Goal: Task Accomplishment & Management: Manage account settings

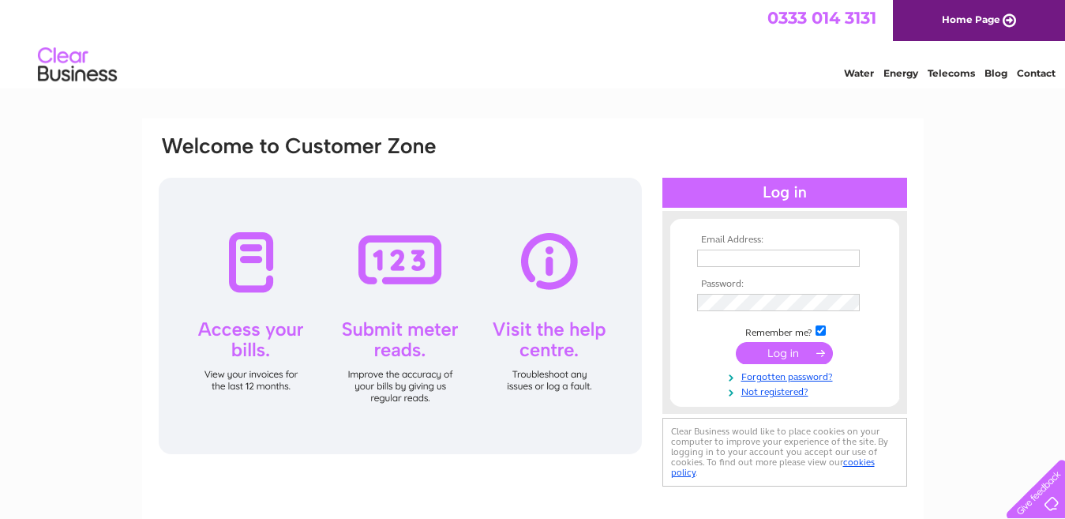
click at [734, 259] on input "text" at bounding box center [778, 258] width 163 height 17
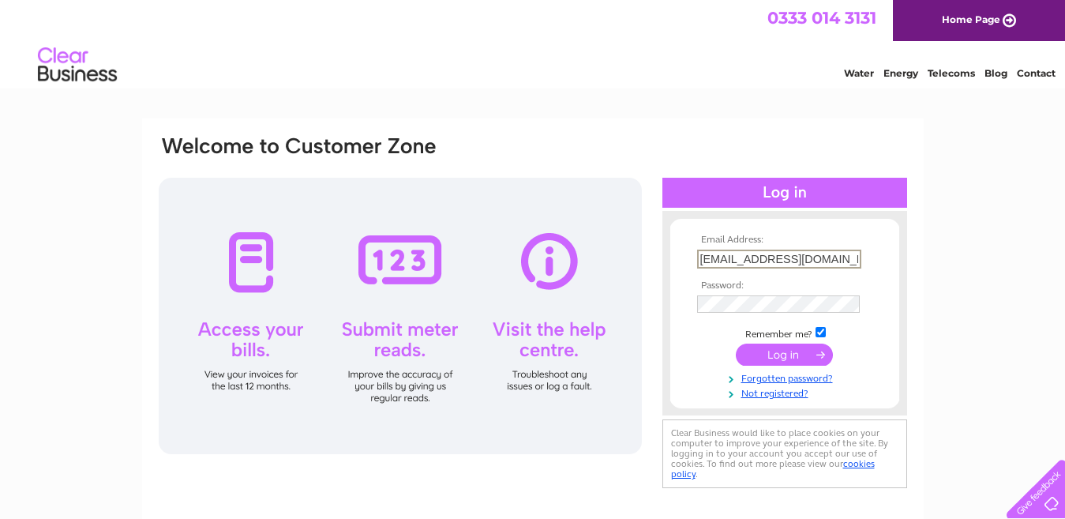
type input "[EMAIL_ADDRESS][DOMAIN_NAME]"
click at [736, 343] on input "submit" at bounding box center [784, 354] width 97 height 22
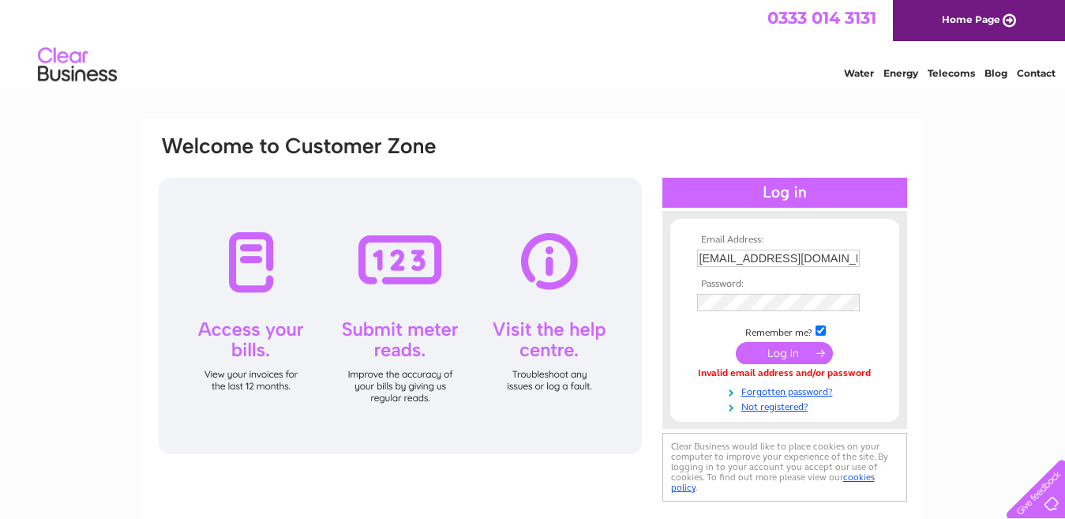
click at [778, 311] on td at bounding box center [784, 302] width 183 height 25
click at [736, 343] on input "submit" at bounding box center [784, 354] width 97 height 22
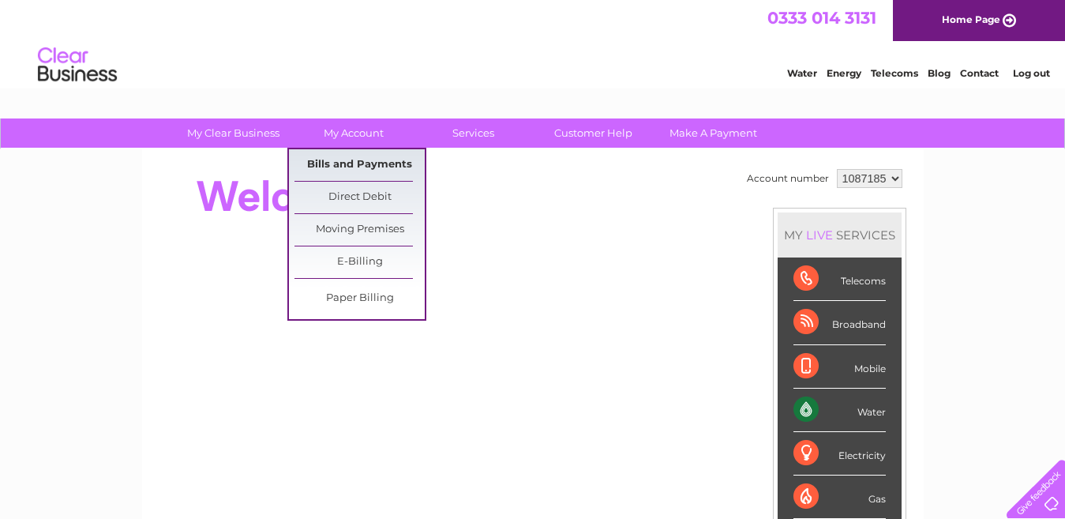
click at [351, 160] on link "Bills and Payments" at bounding box center [360, 165] width 130 height 32
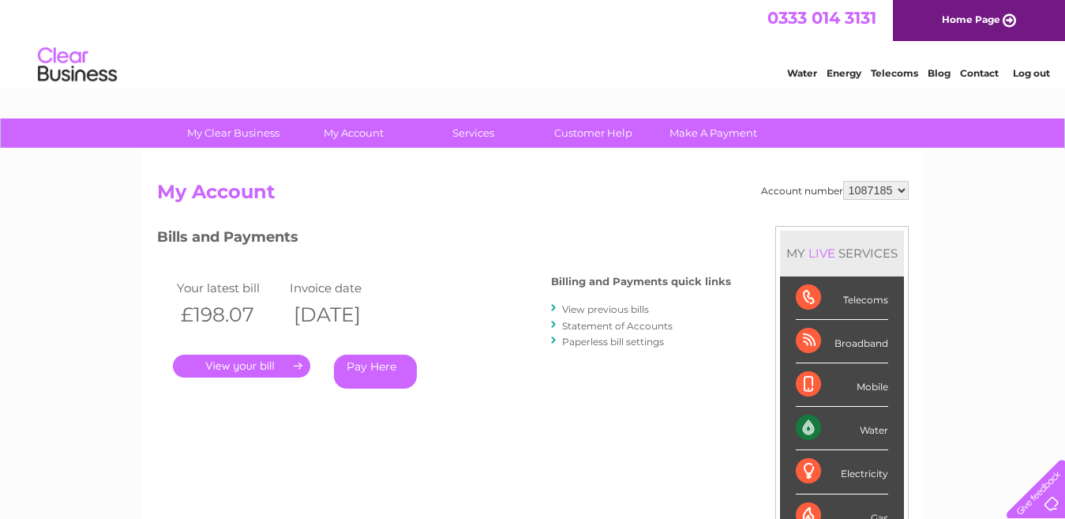
click at [275, 361] on link "." at bounding box center [241, 366] width 137 height 23
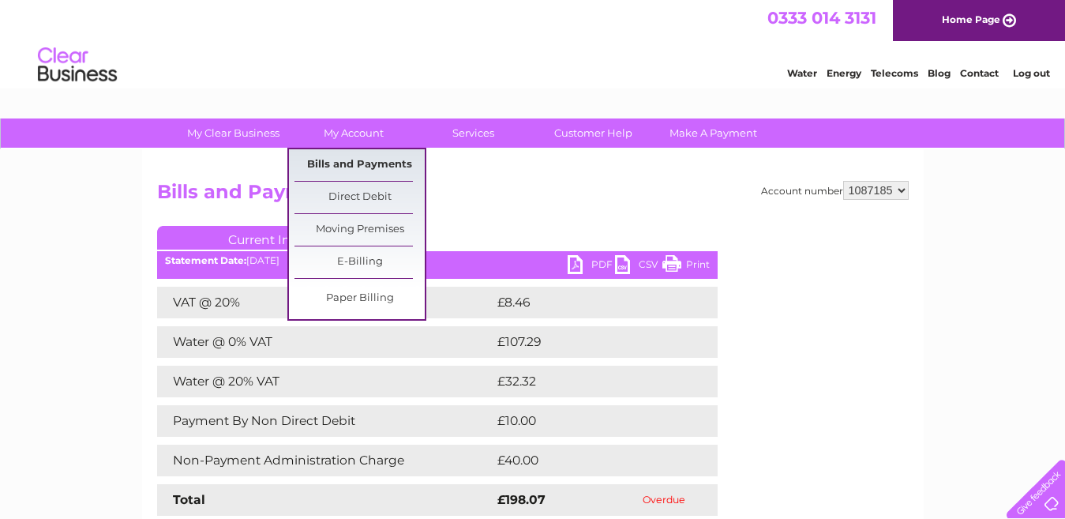
click at [389, 167] on link "Bills and Payments" at bounding box center [360, 165] width 130 height 32
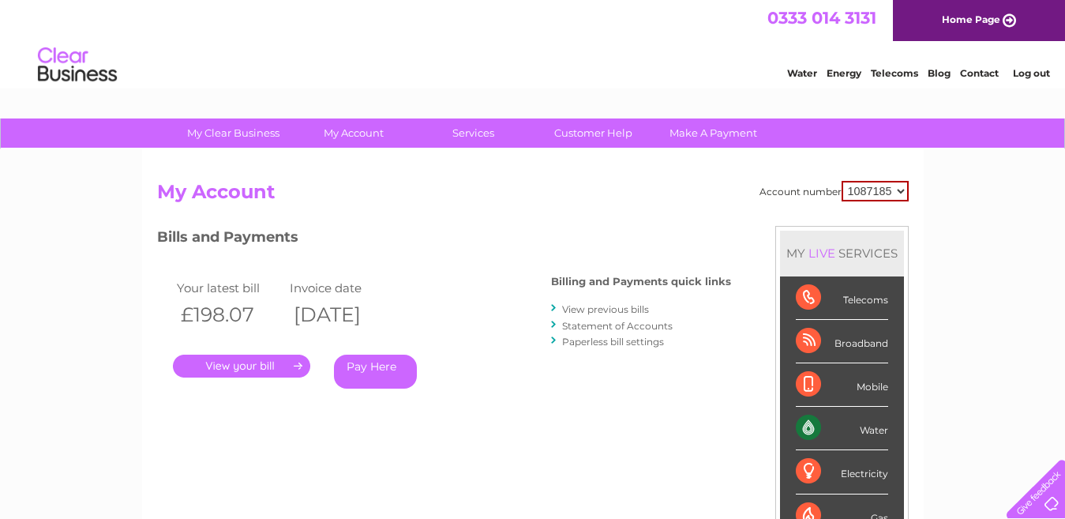
click at [892, 194] on select "1087185" at bounding box center [875, 191] width 67 height 21
click at [842, 181] on select "1087185" at bounding box center [875, 191] width 67 height 21
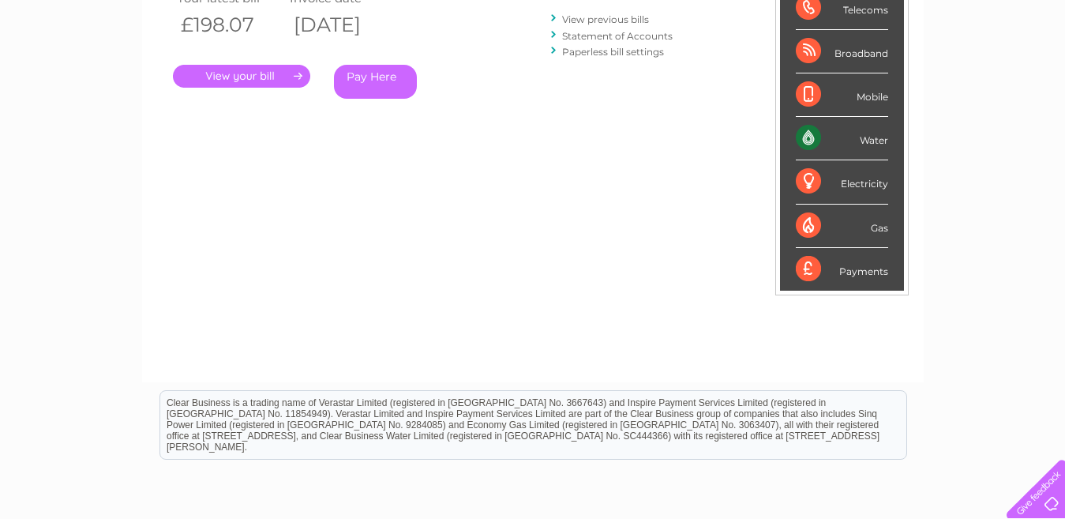
scroll to position [158, 0]
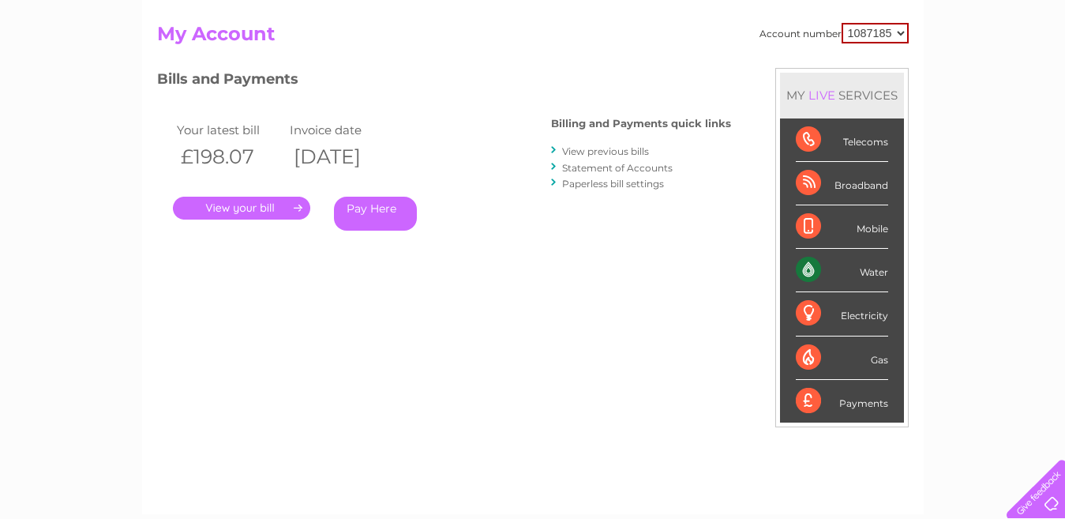
click at [854, 266] on div "Water" at bounding box center [842, 270] width 92 height 43
click at [249, 205] on link "." at bounding box center [241, 208] width 137 height 23
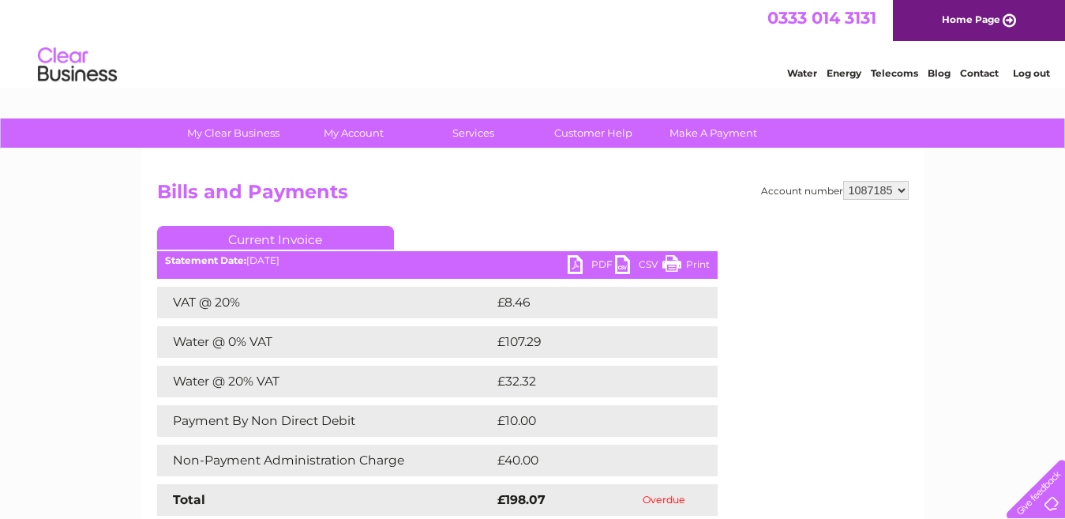
click at [595, 262] on link "PDF" at bounding box center [591, 266] width 47 height 23
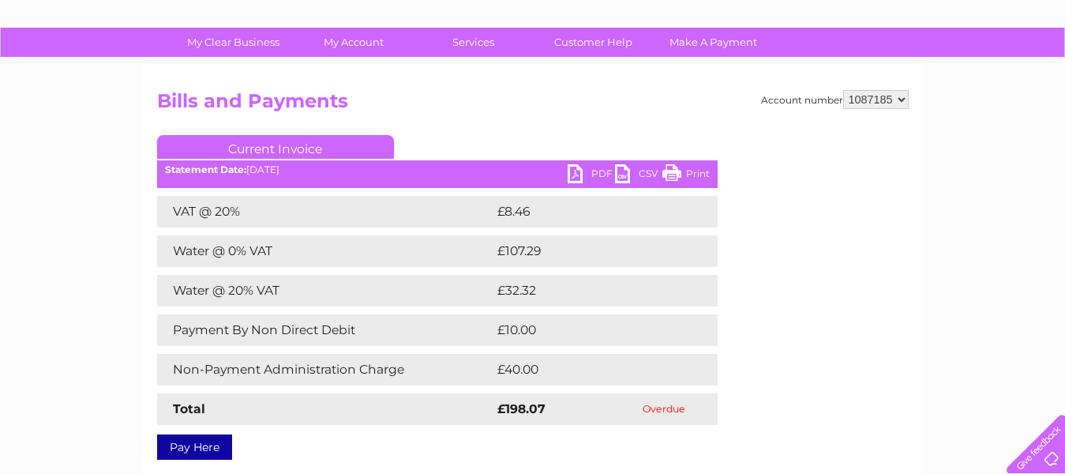
scroll to position [79, 0]
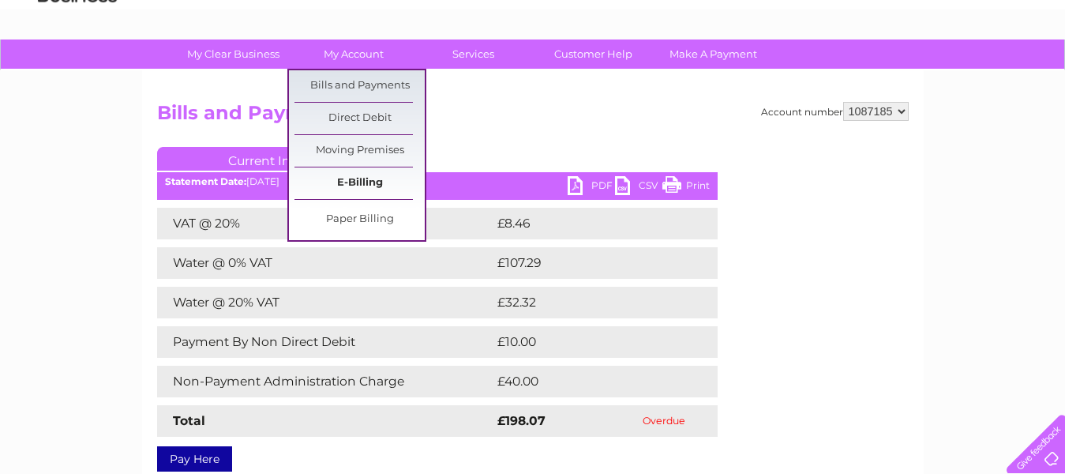
click at [362, 183] on link "E-Billing" at bounding box center [360, 183] width 130 height 32
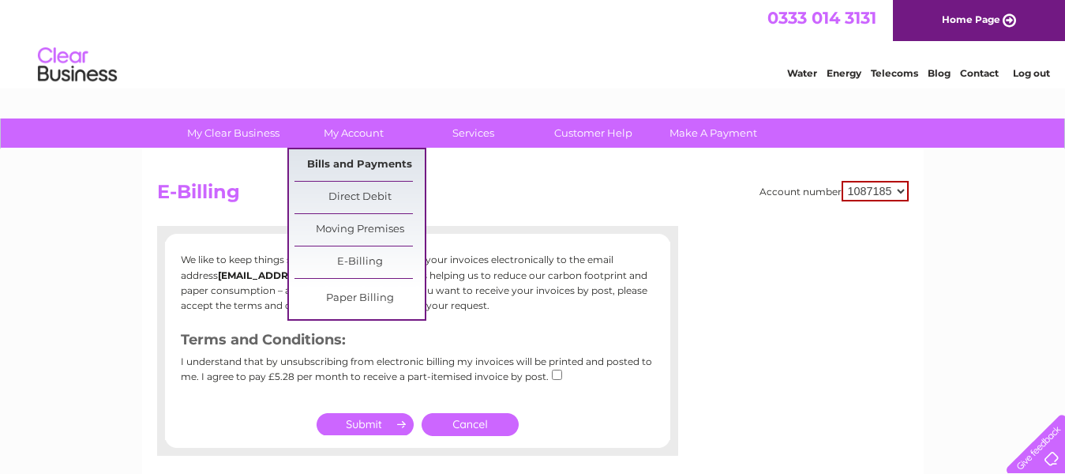
click at [374, 173] on link "Bills and Payments" at bounding box center [360, 165] width 130 height 32
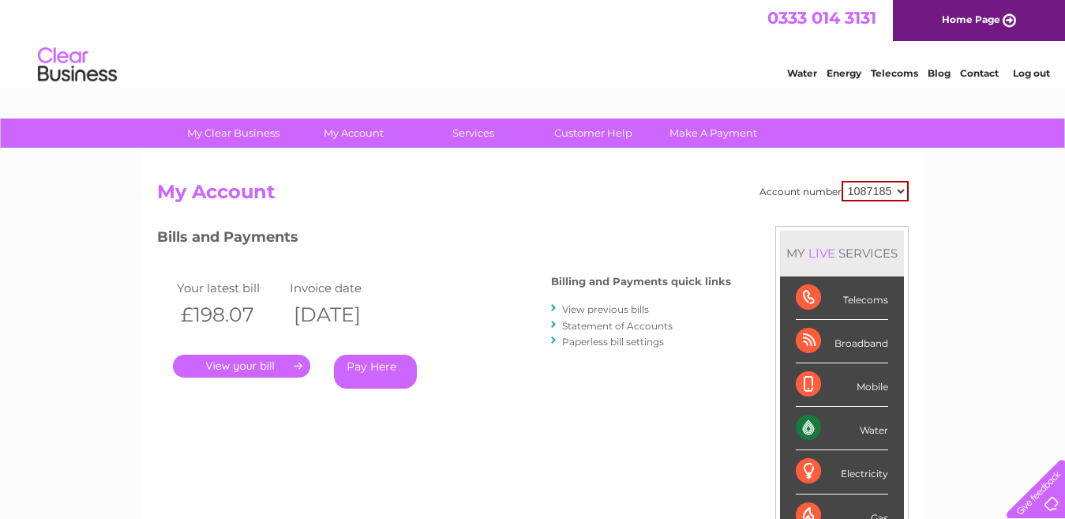
click at [839, 69] on link "Energy" at bounding box center [844, 73] width 35 height 12
click at [807, 76] on link "Water" at bounding box center [802, 73] width 30 height 12
click at [615, 325] on link "Statement of Accounts" at bounding box center [617, 326] width 111 height 12
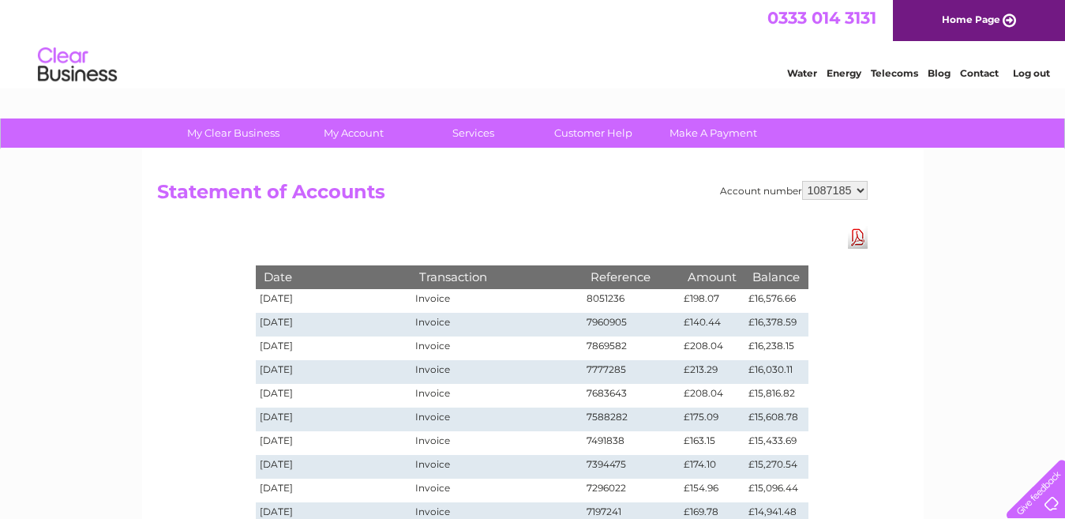
click at [818, 194] on select "1087185" at bounding box center [835, 190] width 66 height 19
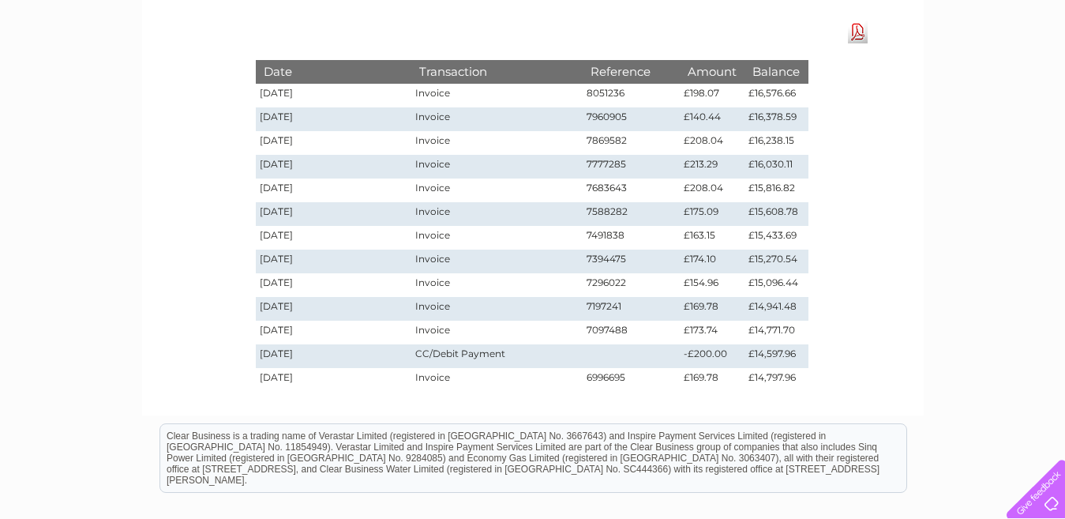
scroll to position [237, 0]
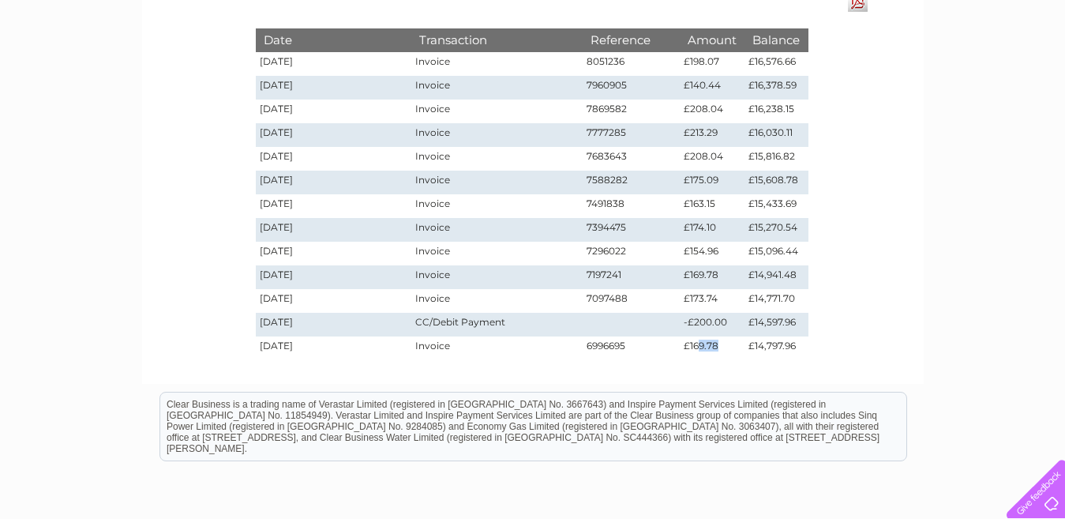
drag, startPoint x: 734, startPoint y: 348, endPoint x: 701, endPoint y: 341, distance: 33.9
click at [701, 341] on td "£169.78" at bounding box center [712, 348] width 65 height 24
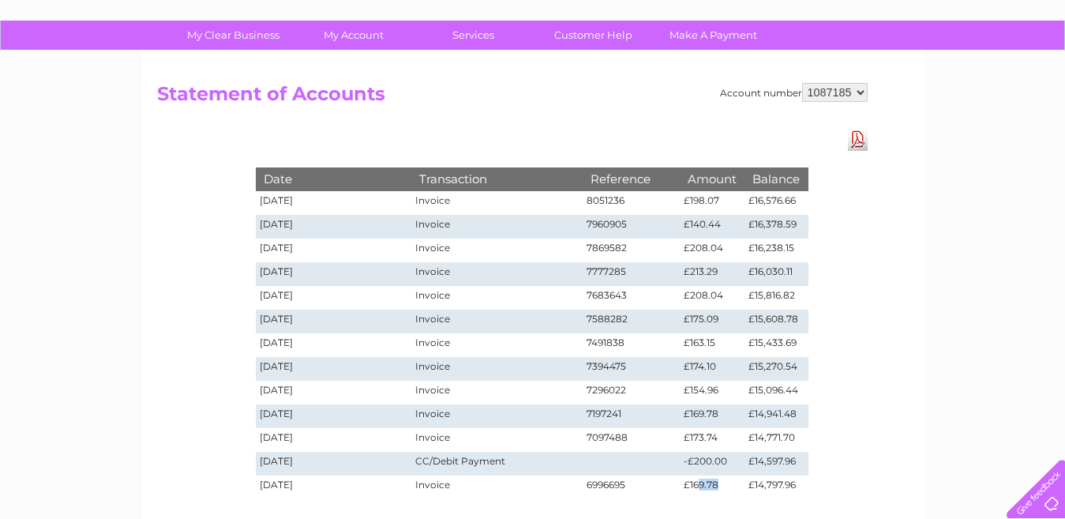
scroll to position [0, 0]
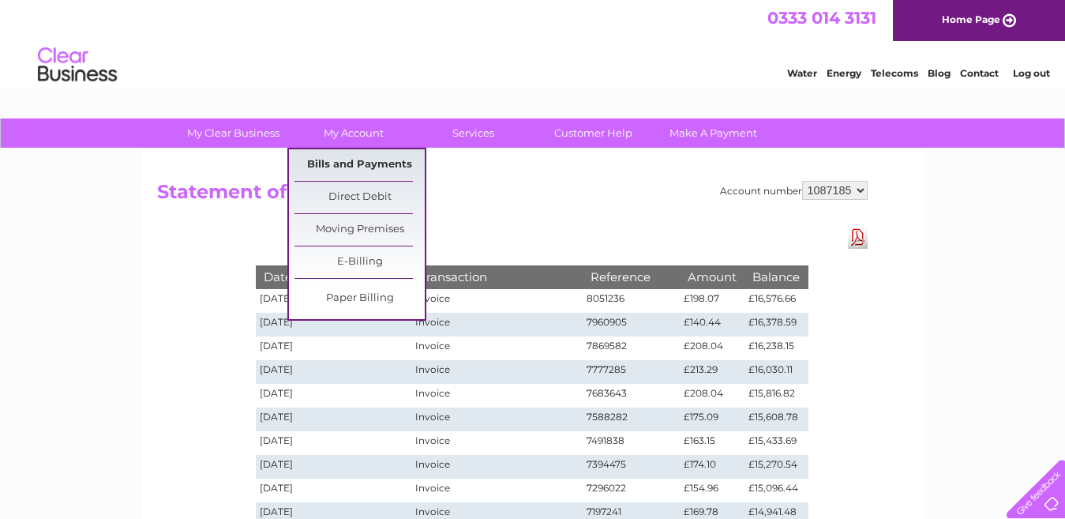
click at [356, 171] on link "Bills and Payments" at bounding box center [360, 165] width 130 height 32
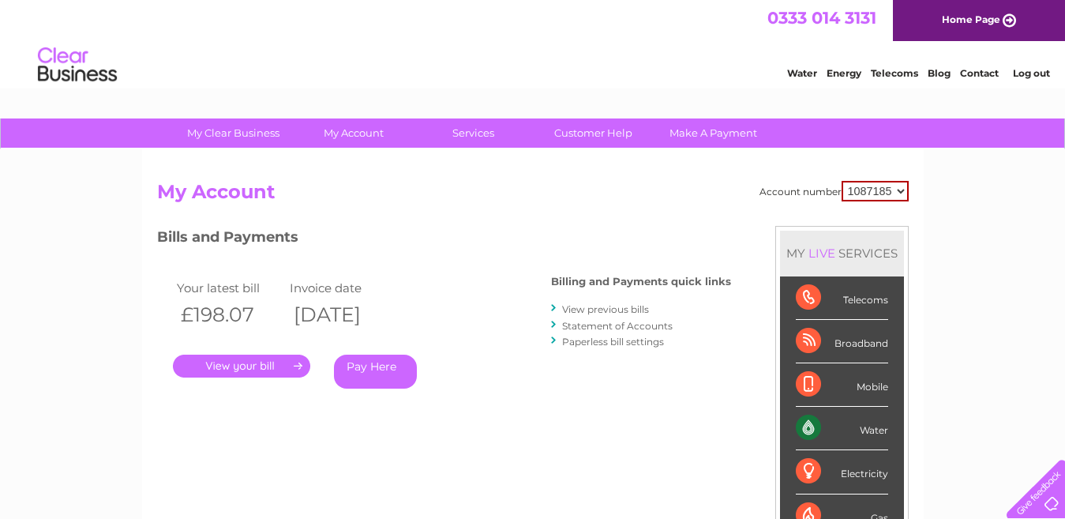
click at [1024, 72] on link "Log out" at bounding box center [1031, 73] width 37 height 12
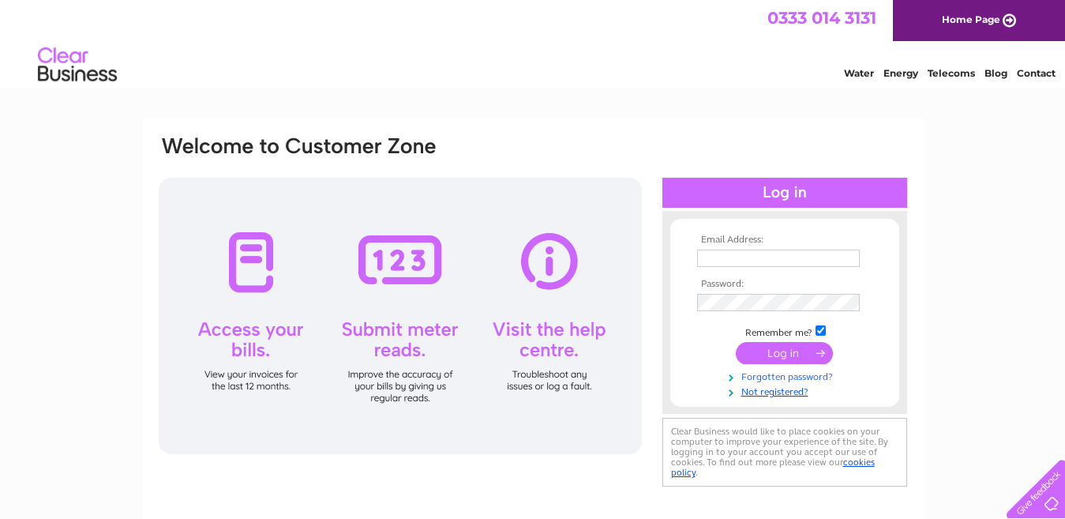
click at [803, 376] on link "Forgotten password?" at bounding box center [786, 375] width 179 height 15
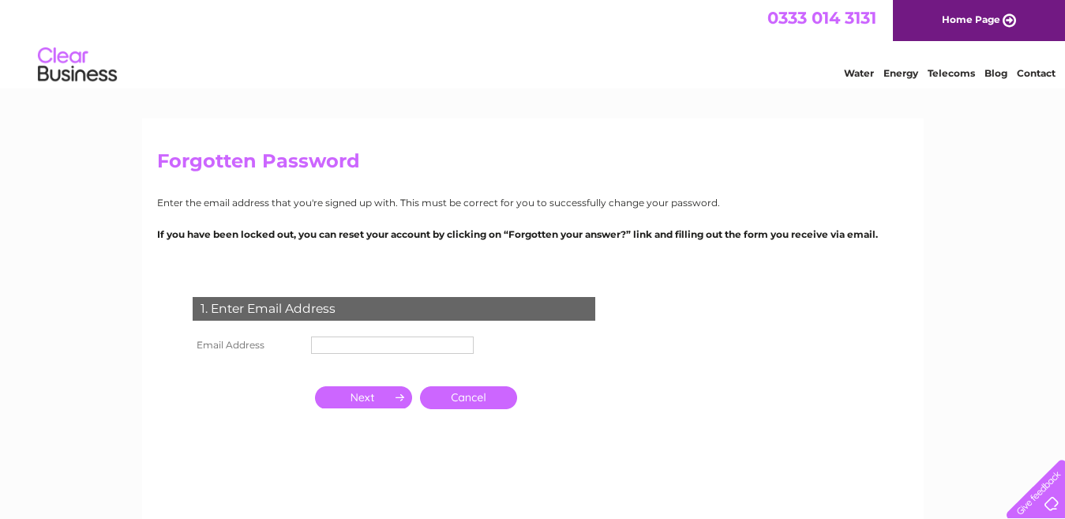
click at [436, 349] on input "text" at bounding box center [392, 344] width 163 height 17
paste input "[EMAIL_ADDRESS][DOMAIN_NAME]"
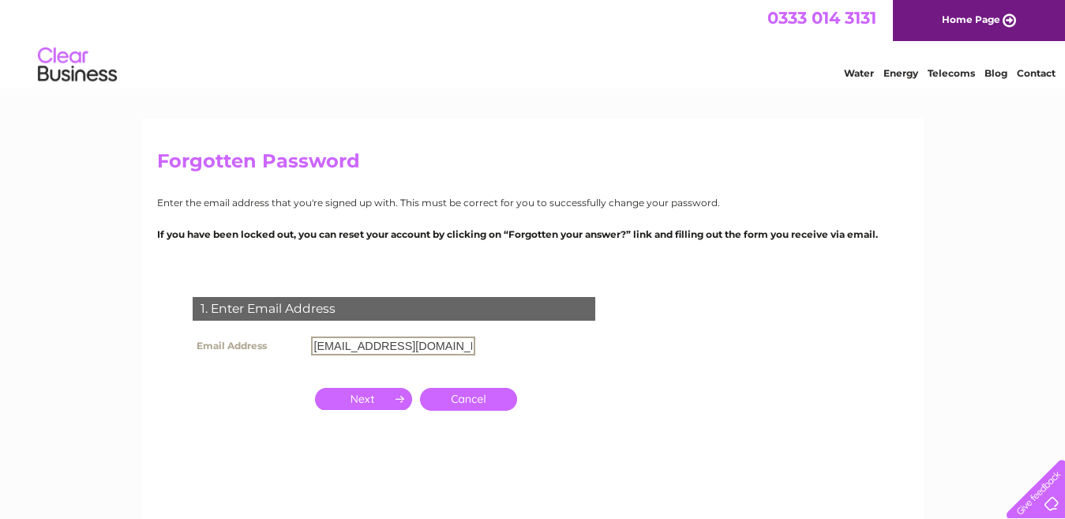
type input "[EMAIL_ADDRESS][DOMAIN_NAME]"
click at [387, 398] on input "button" at bounding box center [363, 399] width 97 height 22
